Goal: Entertainment & Leisure: Consume media (video, audio)

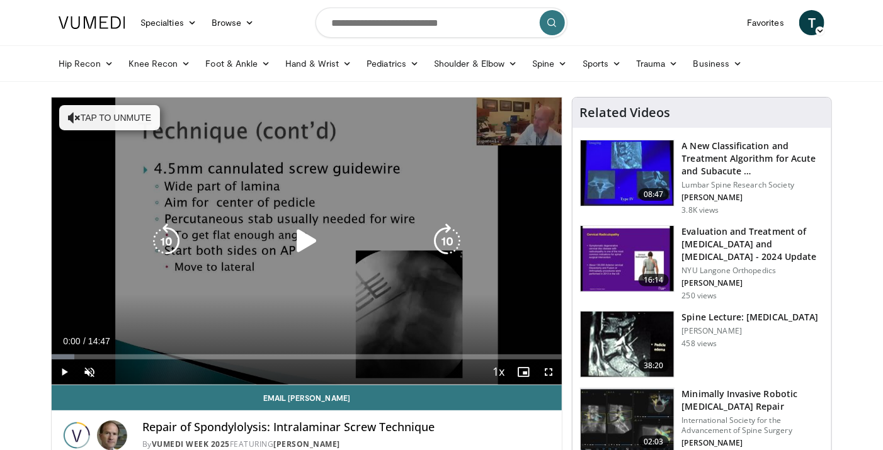
click at [325, 234] on div "Video Player" at bounding box center [307, 241] width 306 height 25
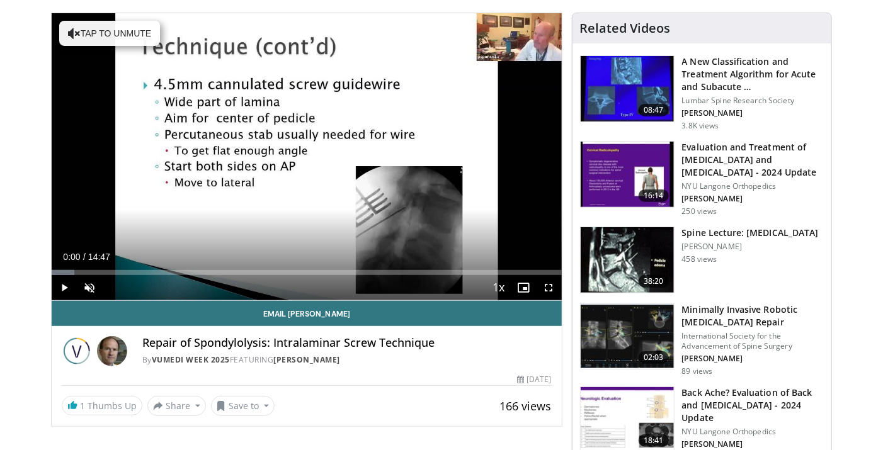
scroll to position [87, 0]
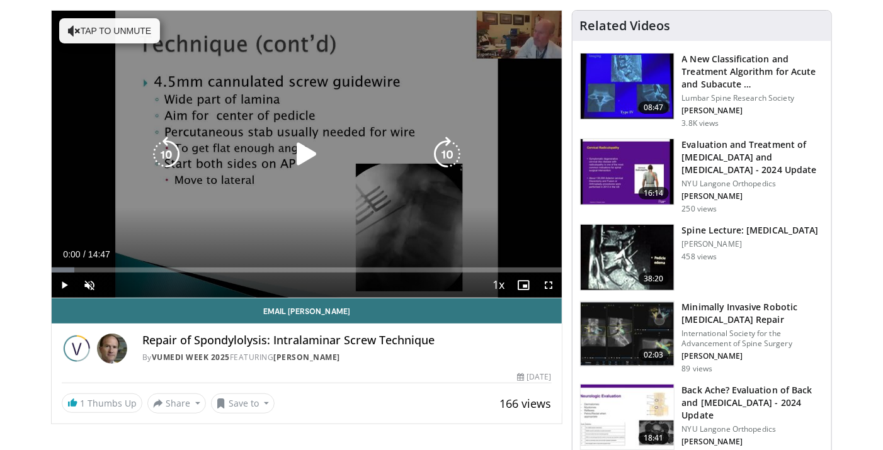
click at [305, 149] on icon "Video Player" at bounding box center [306, 154] width 35 height 35
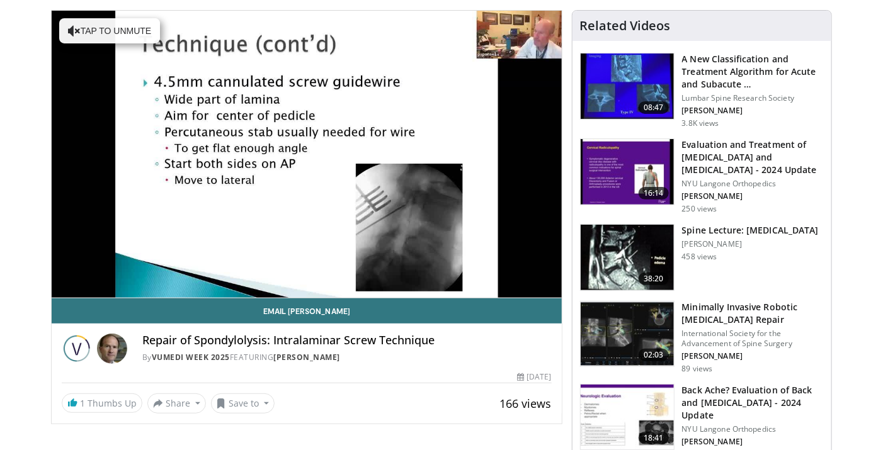
click at [627, 244] on img at bounding box center [626, 257] width 93 height 65
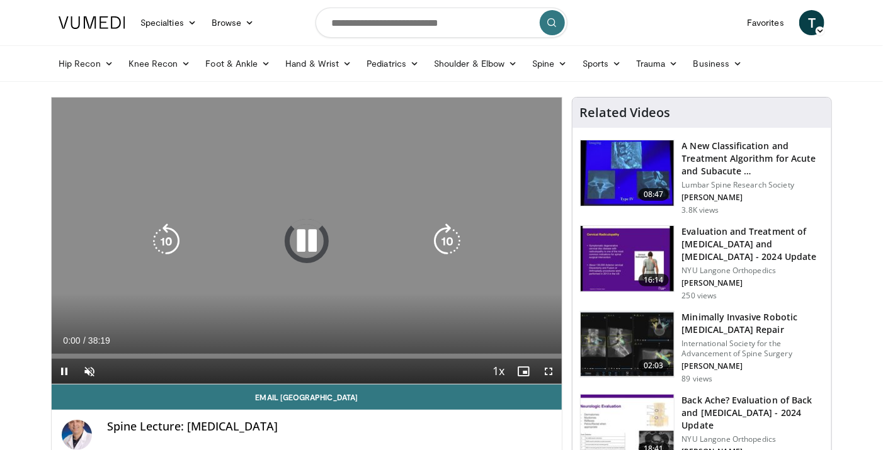
click at [377, 333] on div "10 seconds Tap to unmute" at bounding box center [307, 241] width 510 height 286
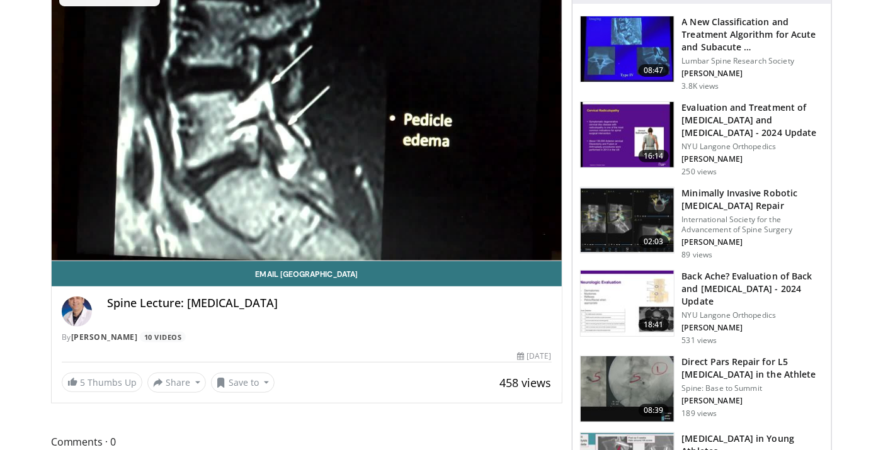
scroll to position [133, 0]
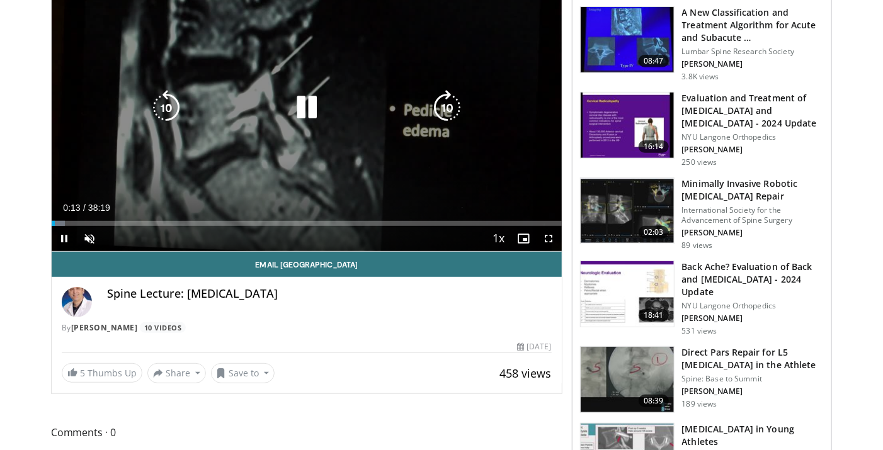
click at [88, 235] on span "Video Player" at bounding box center [89, 238] width 25 height 25
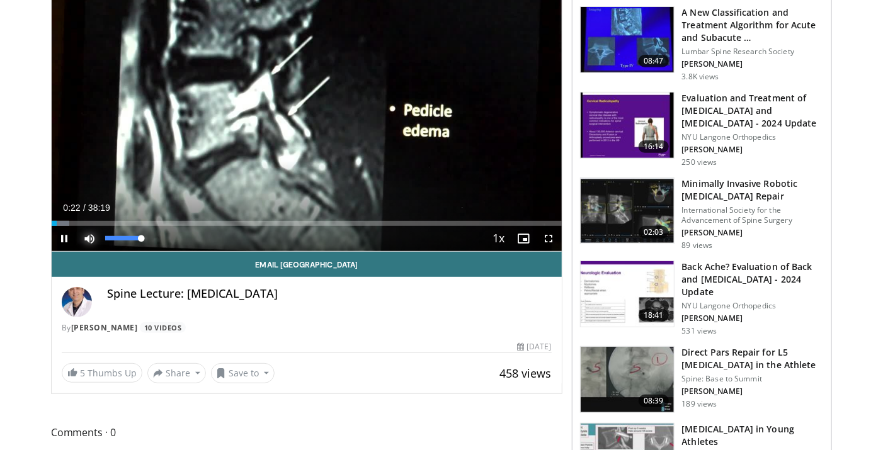
drag, startPoint x: 140, startPoint y: 239, endPoint x: 156, endPoint y: 240, distance: 16.4
click at [156, 240] on div "Mute 100%" at bounding box center [121, 238] width 88 height 25
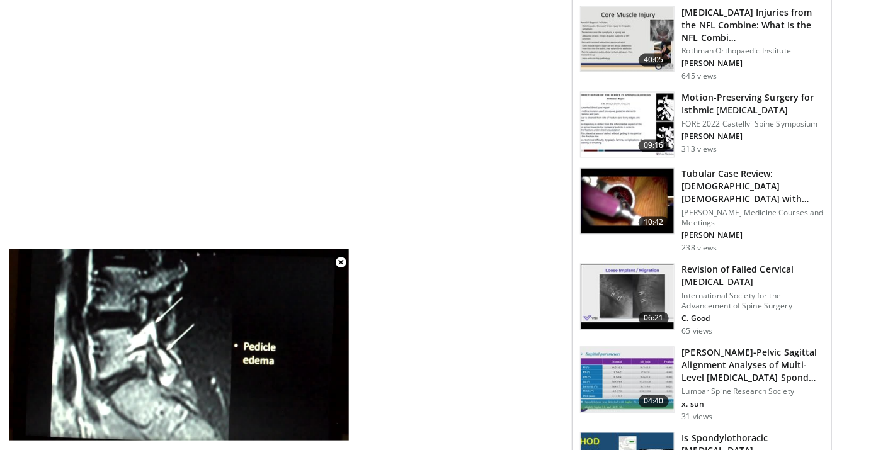
scroll to position [1055, 0]
